Goal: Transaction & Acquisition: Purchase product/service

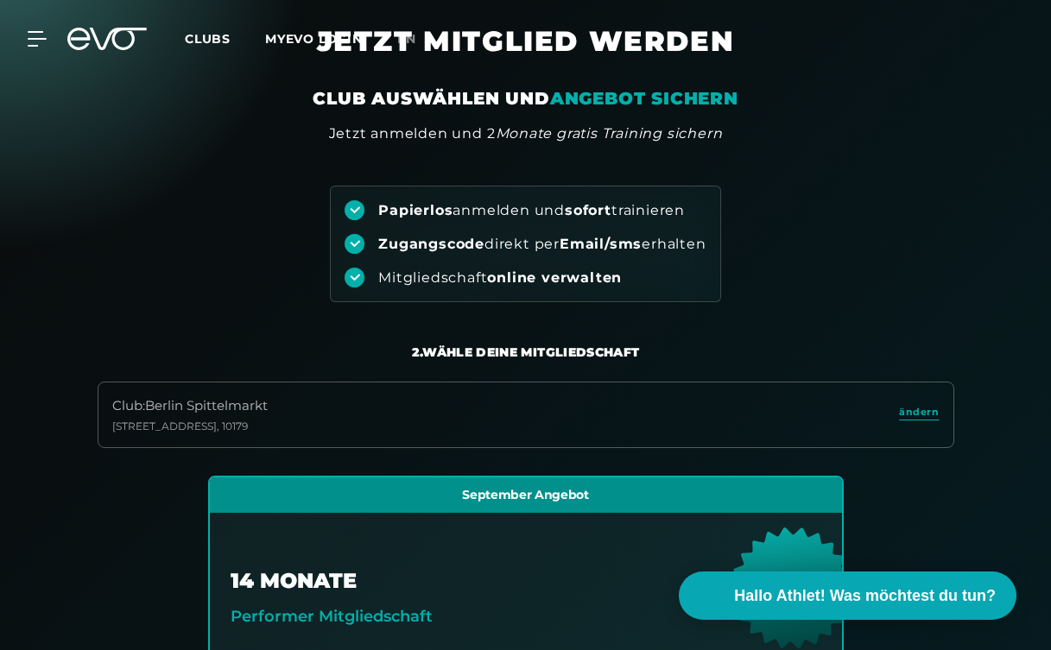
scroll to position [71, 0]
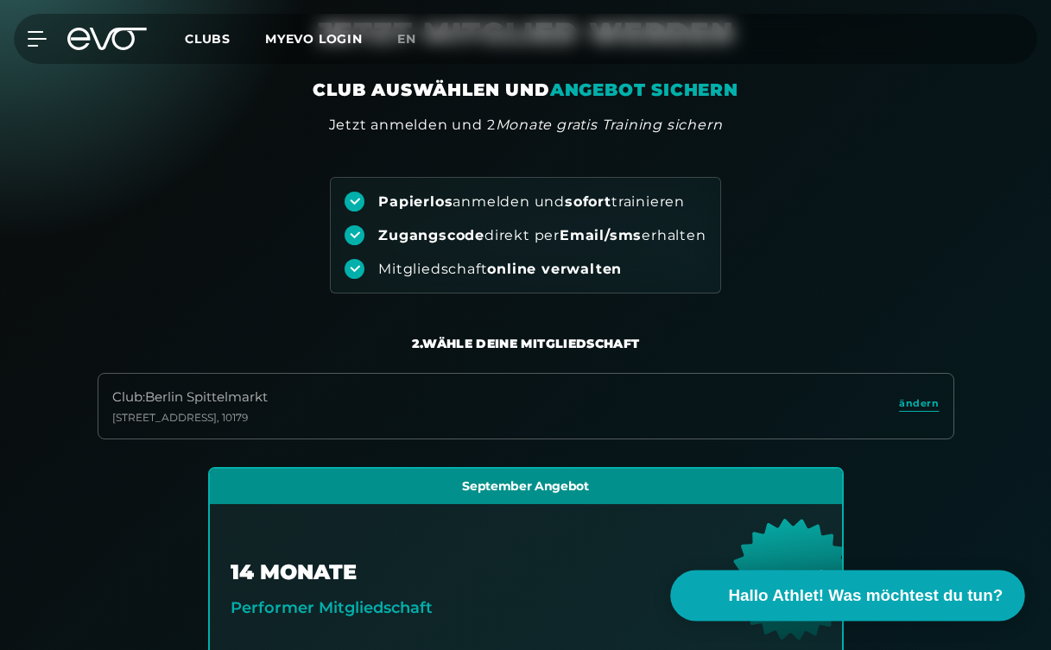
click at [843, 586] on span "Hallo Athlet! Was möchtest du tun?" at bounding box center [866, 596] width 275 height 24
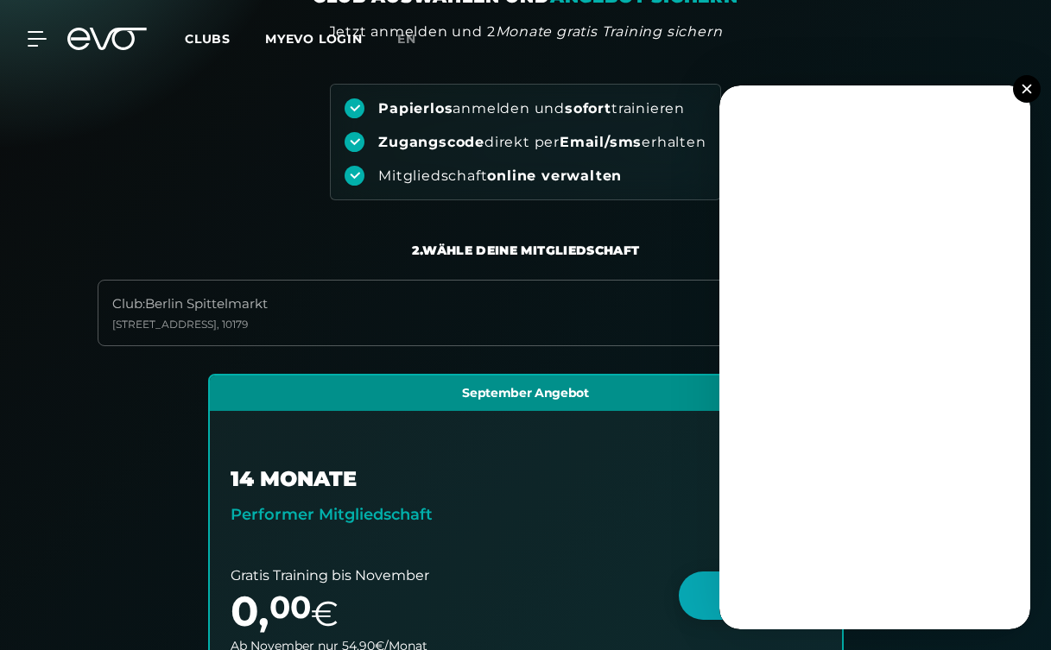
scroll to position [50, 0]
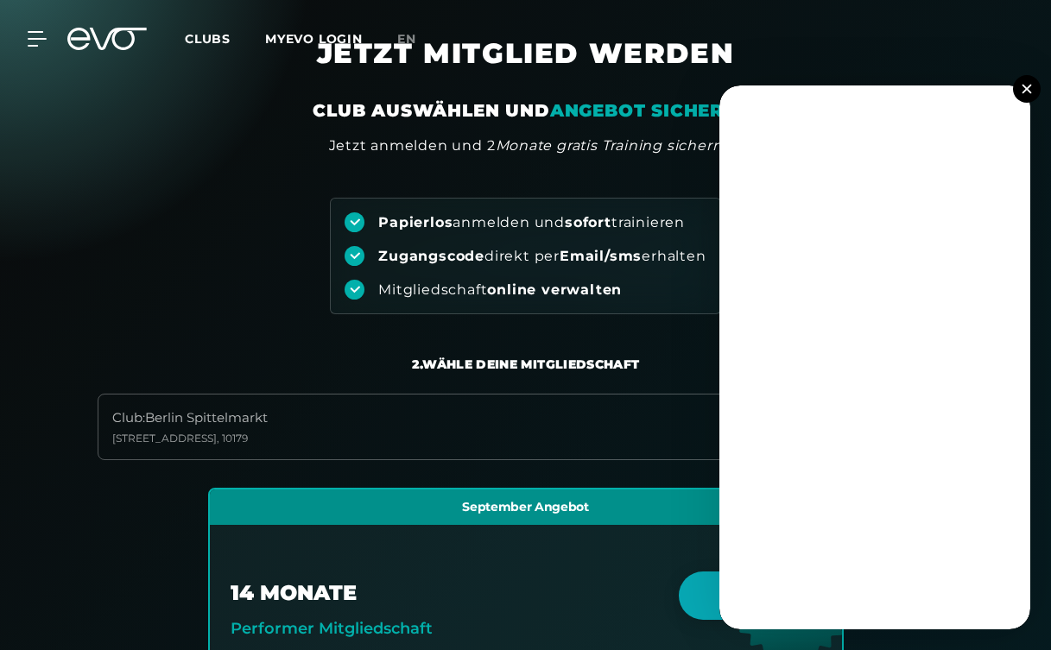
click at [1032, 83] on button at bounding box center [1027, 89] width 28 height 28
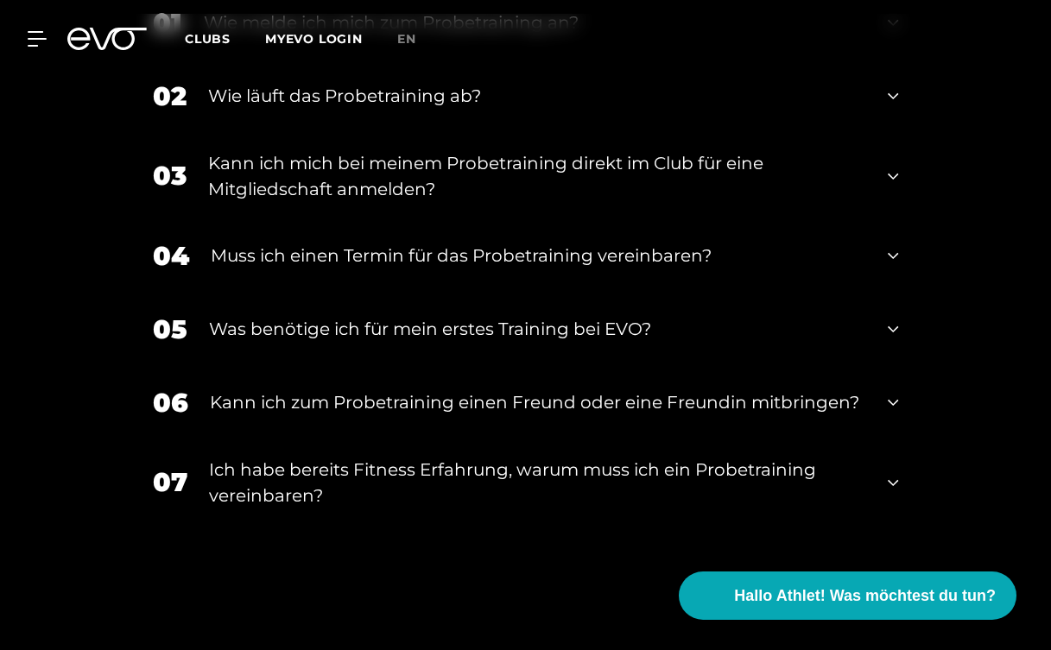
scroll to position [1772, 0]
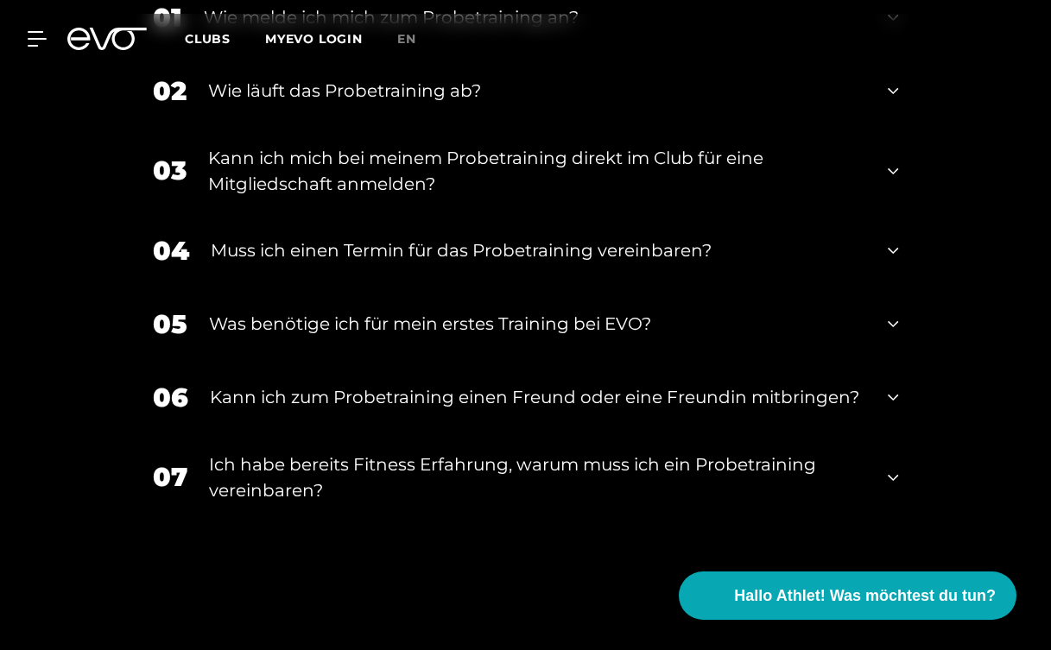
click at [899, 484] on div "07 Ich habe bereits Fitness Erfahrung, warum muss ich ein Probetraining vereinb…" at bounding box center [526, 477] width 780 height 86
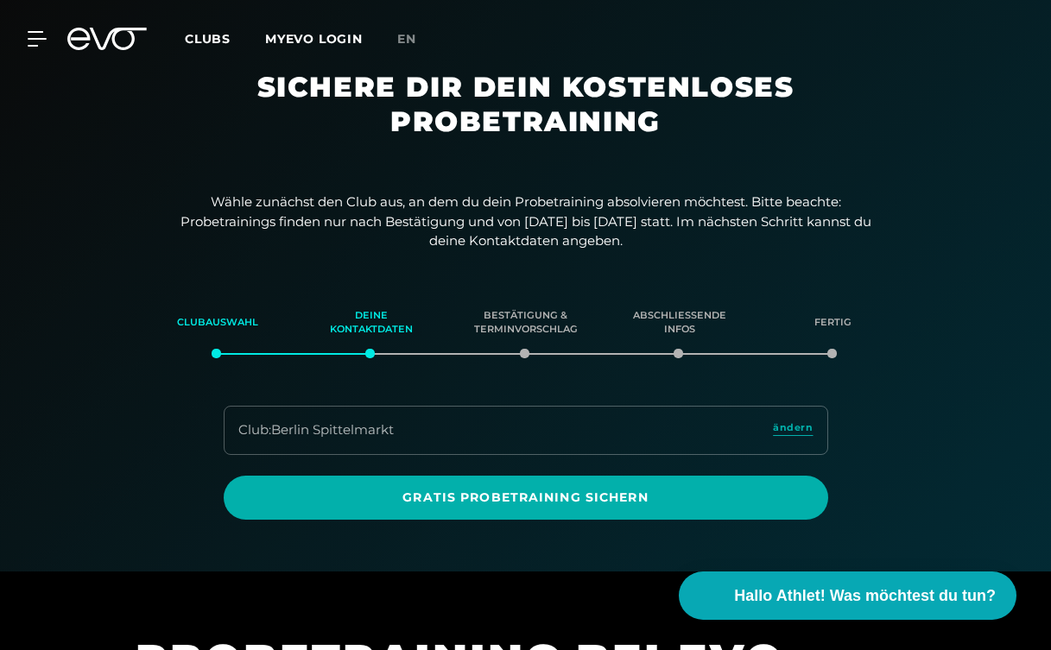
scroll to position [0, 0]
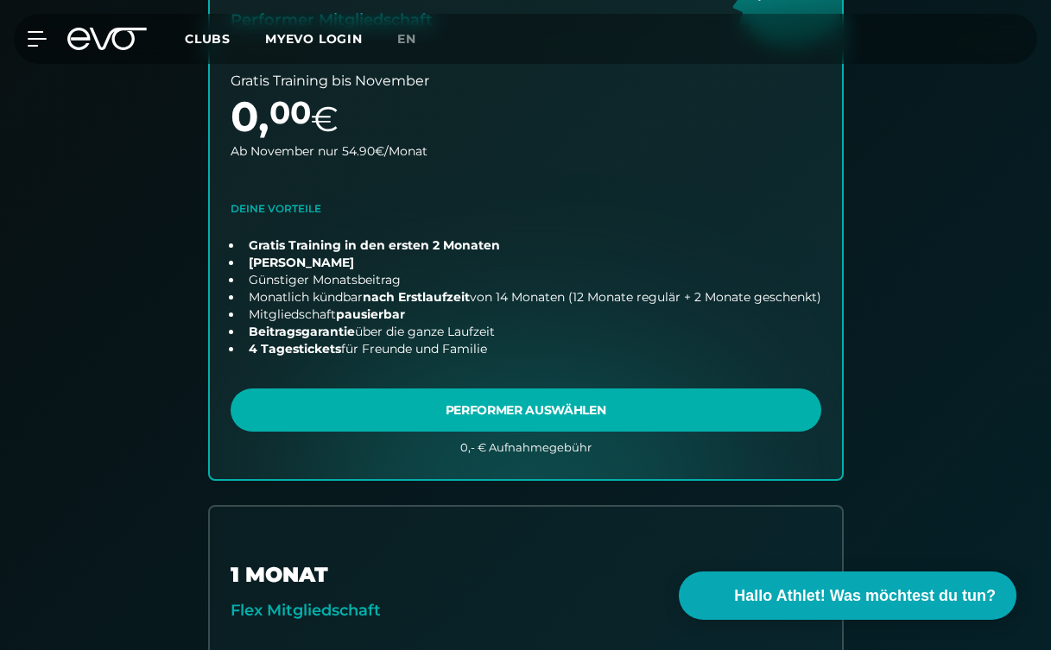
scroll to position [658, 0]
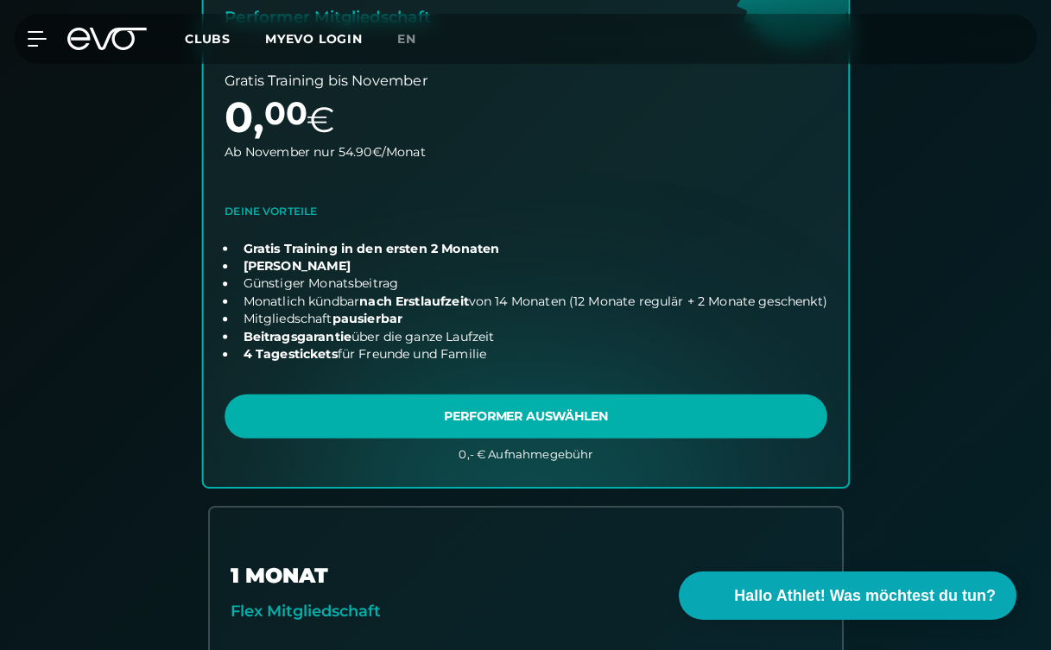
click at [538, 414] on link "choose plan" at bounding box center [525, 181] width 645 height 610
click at [501, 414] on link "choose plan" at bounding box center [525, 181] width 645 height 610
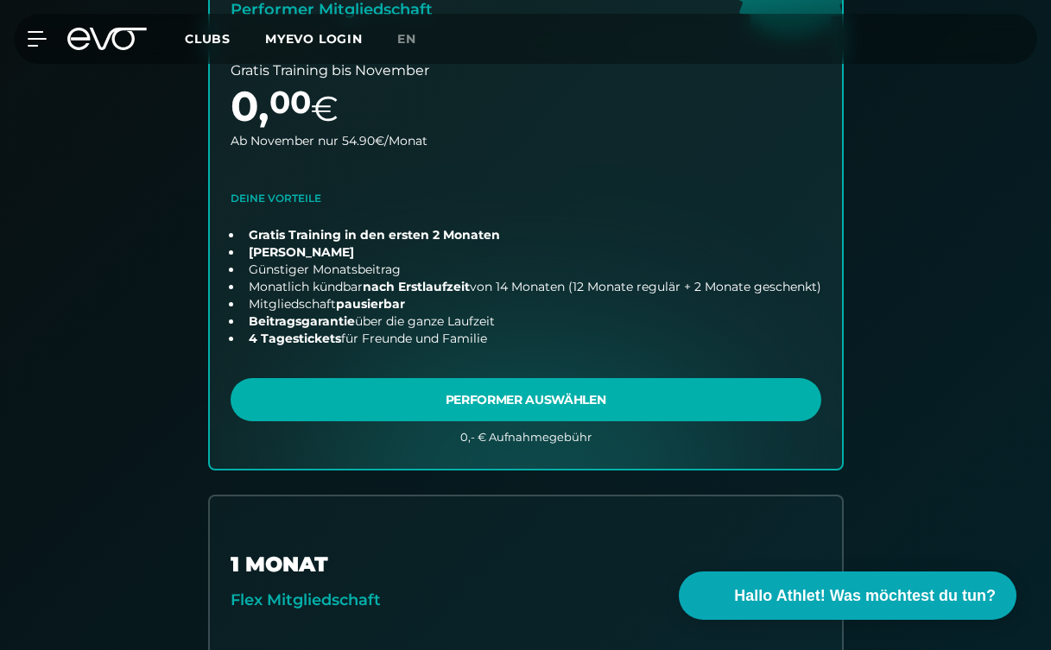
scroll to position [675, 0]
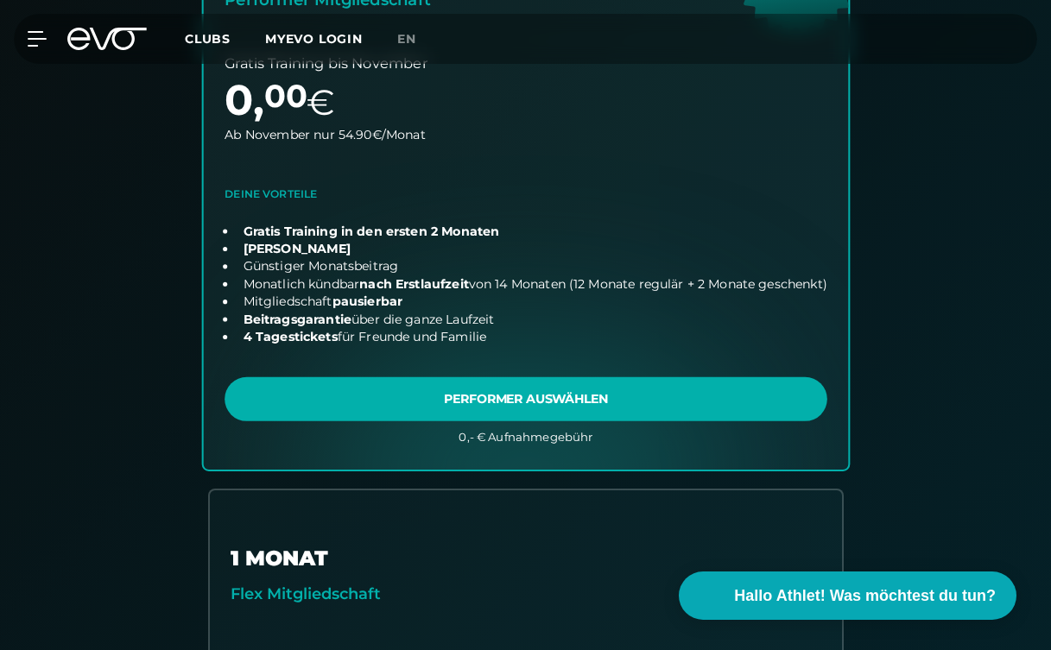
click at [462, 390] on link "choose plan" at bounding box center [525, 163] width 645 height 610
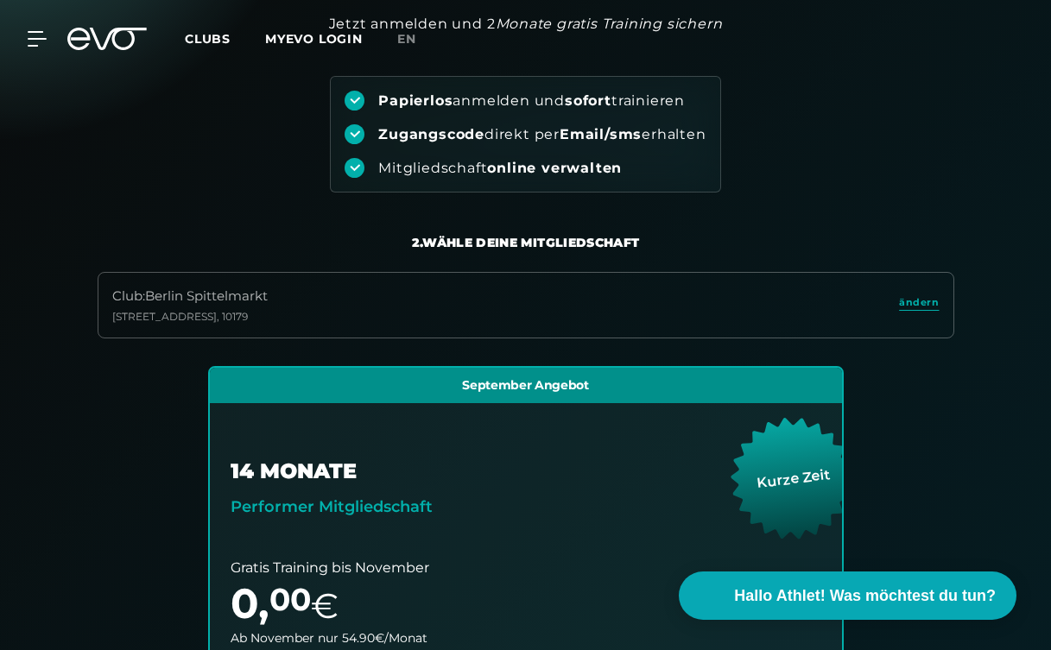
scroll to position [0, 0]
